Goal: Task Accomplishment & Management: Use online tool/utility

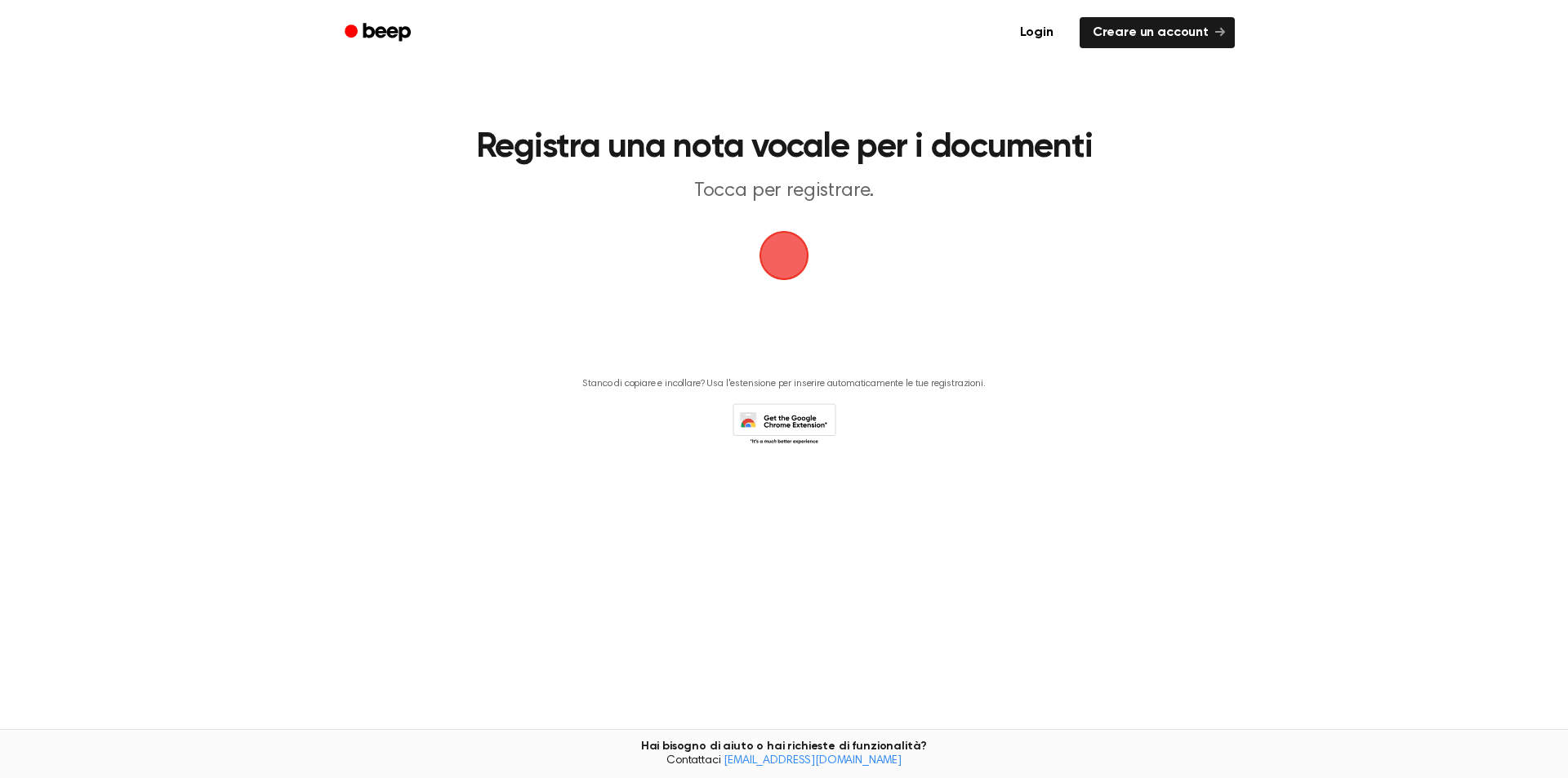
click at [780, 247] on span "button" at bounding box center [784, 256] width 50 height 50
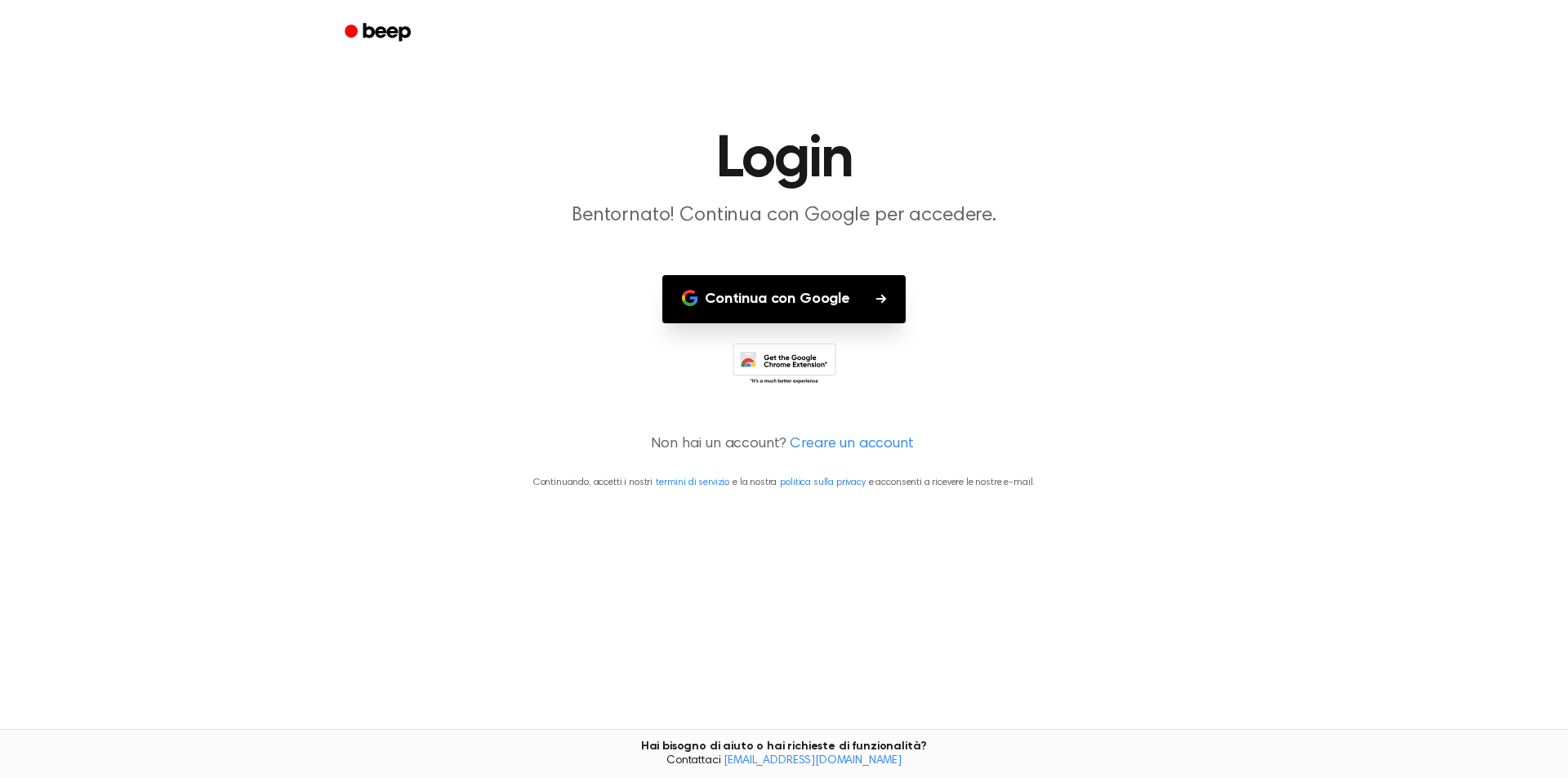
click at [779, 306] on font "Continua con Google" at bounding box center [777, 299] width 145 height 15
click at [727, 292] on font "Continua con Google" at bounding box center [777, 299] width 145 height 15
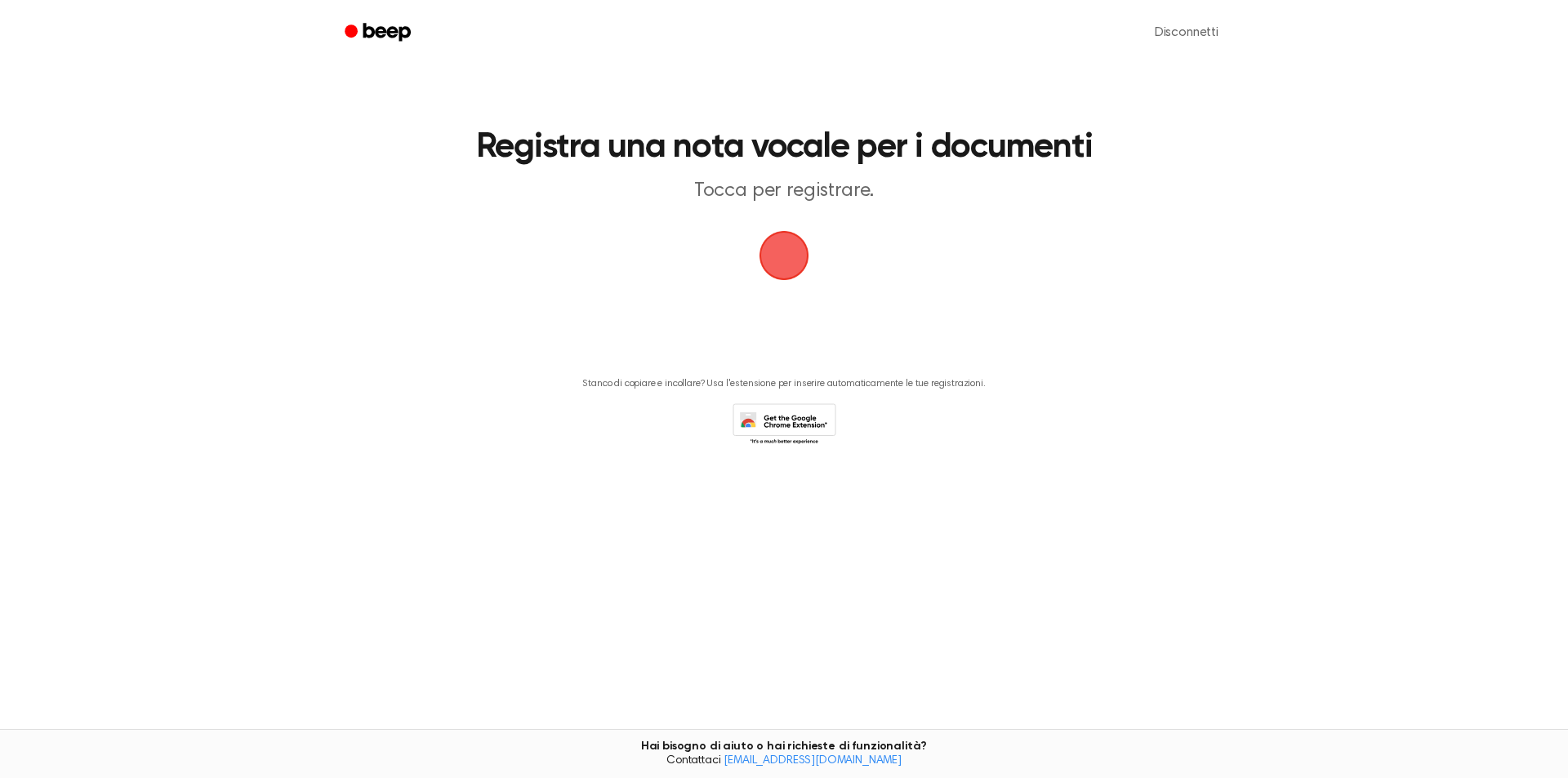
click at [805, 254] on span "button" at bounding box center [784, 256] width 46 height 46
